Goal: Navigation & Orientation: Go to known website

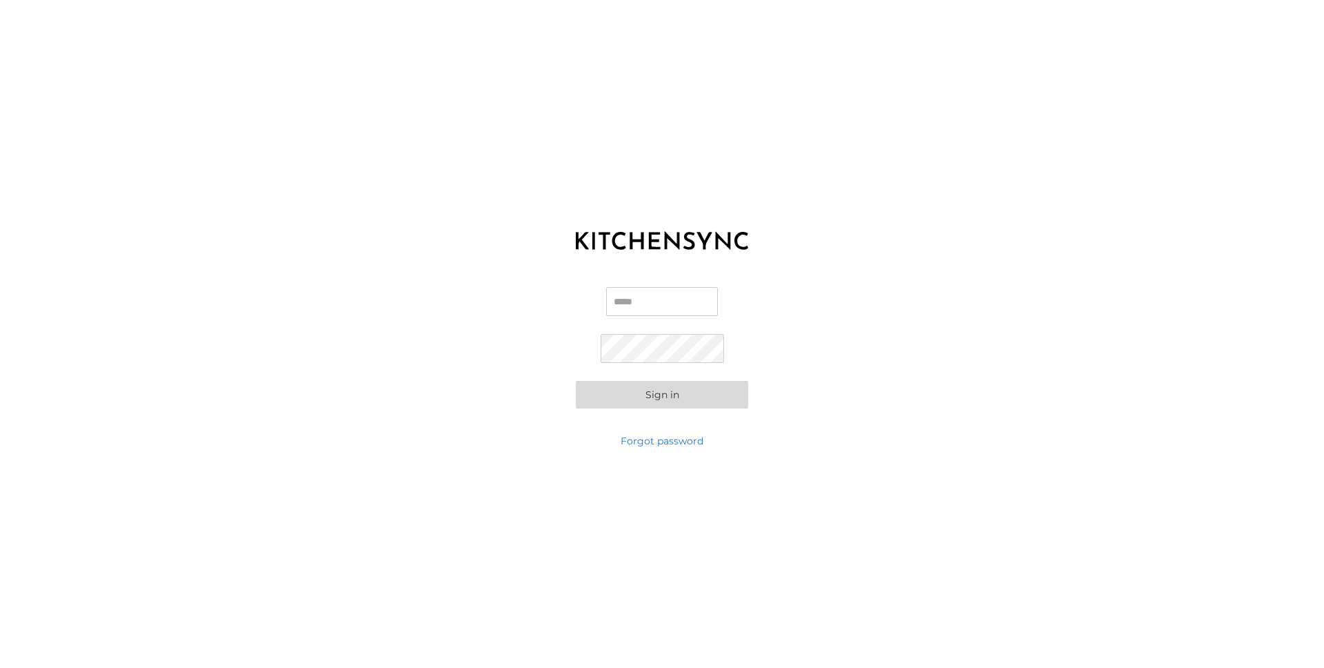
click at [772, 188] on div "KITCHEN SYNC LOGIN Email Password Sign in Forgot password" at bounding box center [662, 334] width 1324 height 668
click at [633, 301] on input "Email" at bounding box center [662, 301] width 112 height 29
click at [0, 667] on com-1password-button at bounding box center [0, 668] width 0 height 0
type input "**********"
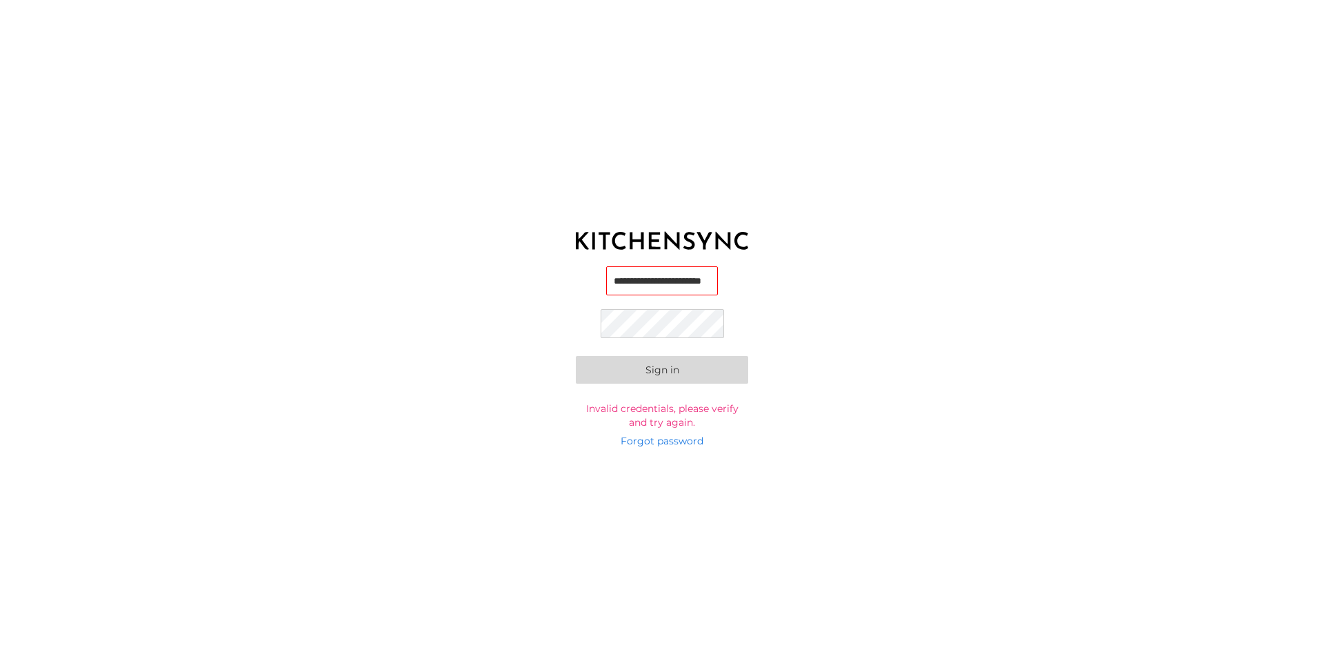
click at [601, 374] on button "Sign in" at bounding box center [662, 370] width 172 height 28
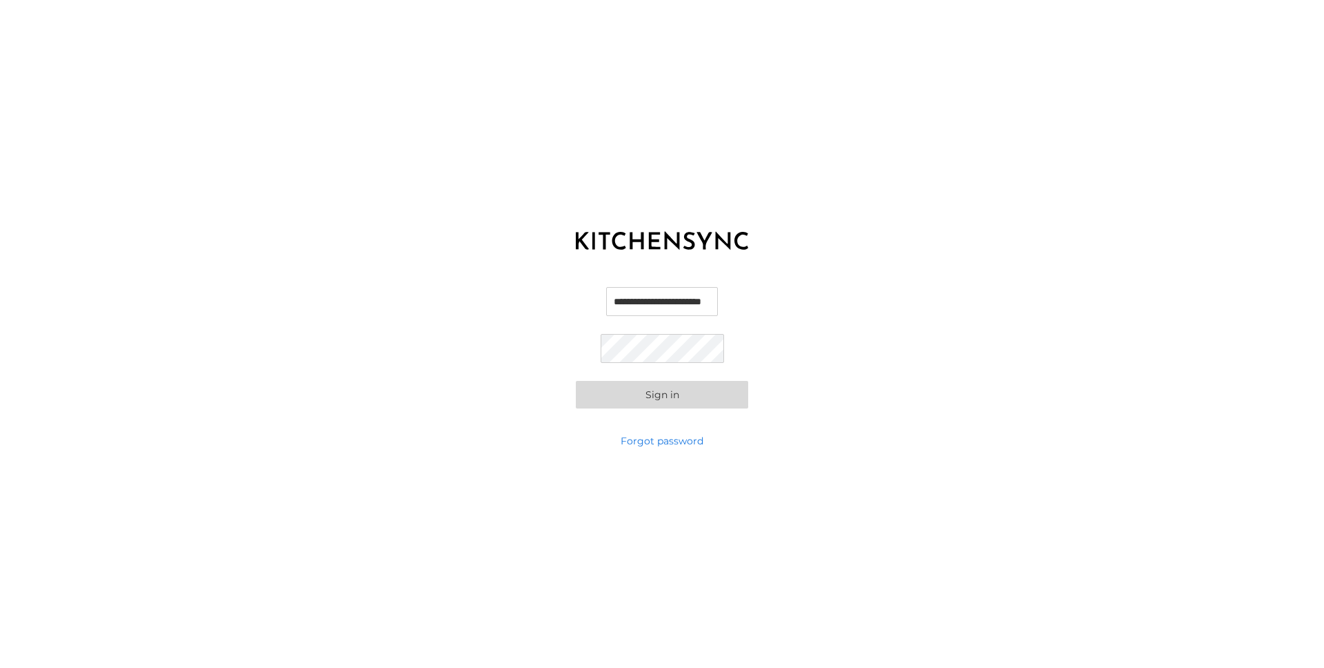
click at [650, 394] on button "Sign in" at bounding box center [662, 395] width 172 height 28
click at [664, 396] on button "Sign in" at bounding box center [662, 395] width 172 height 28
